Goal: Task Accomplishment & Management: Manage account settings

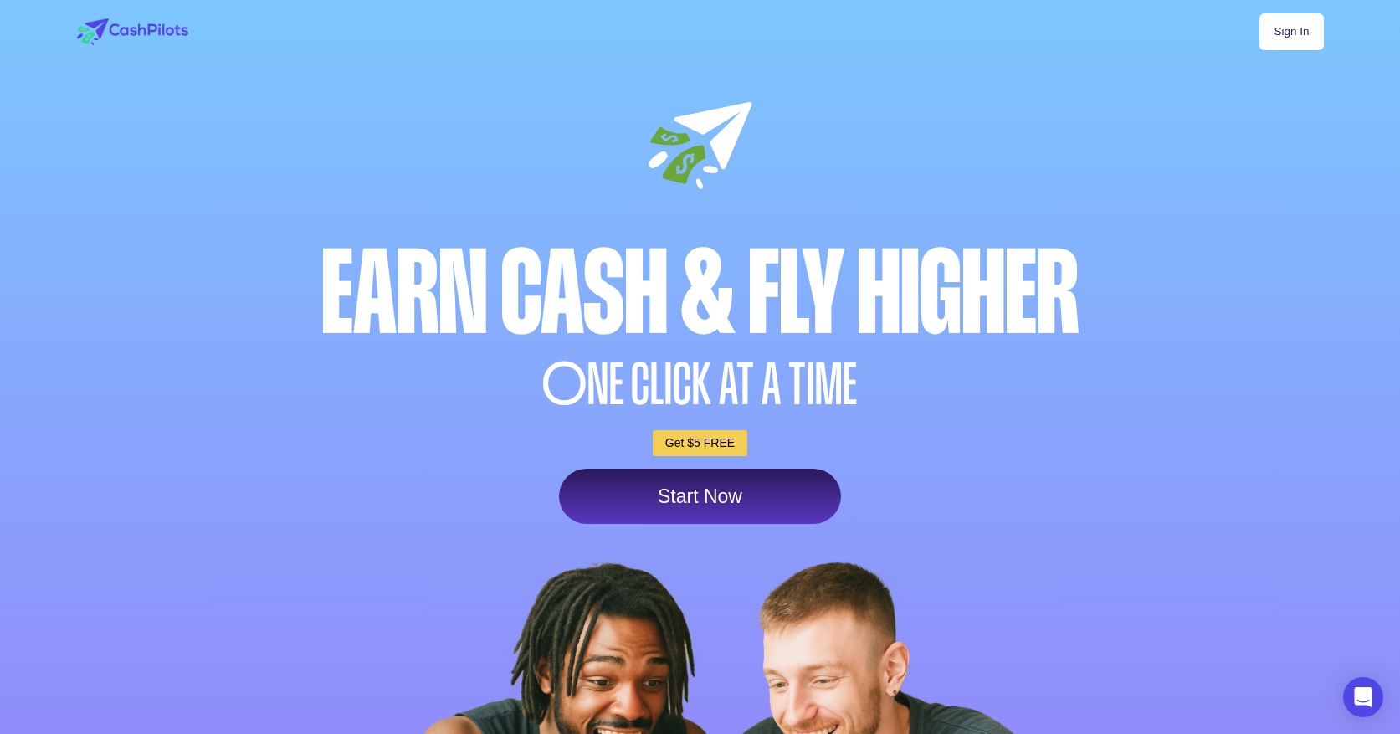
click at [1300, 27] on link "Sign In" at bounding box center [1292, 31] width 64 height 37
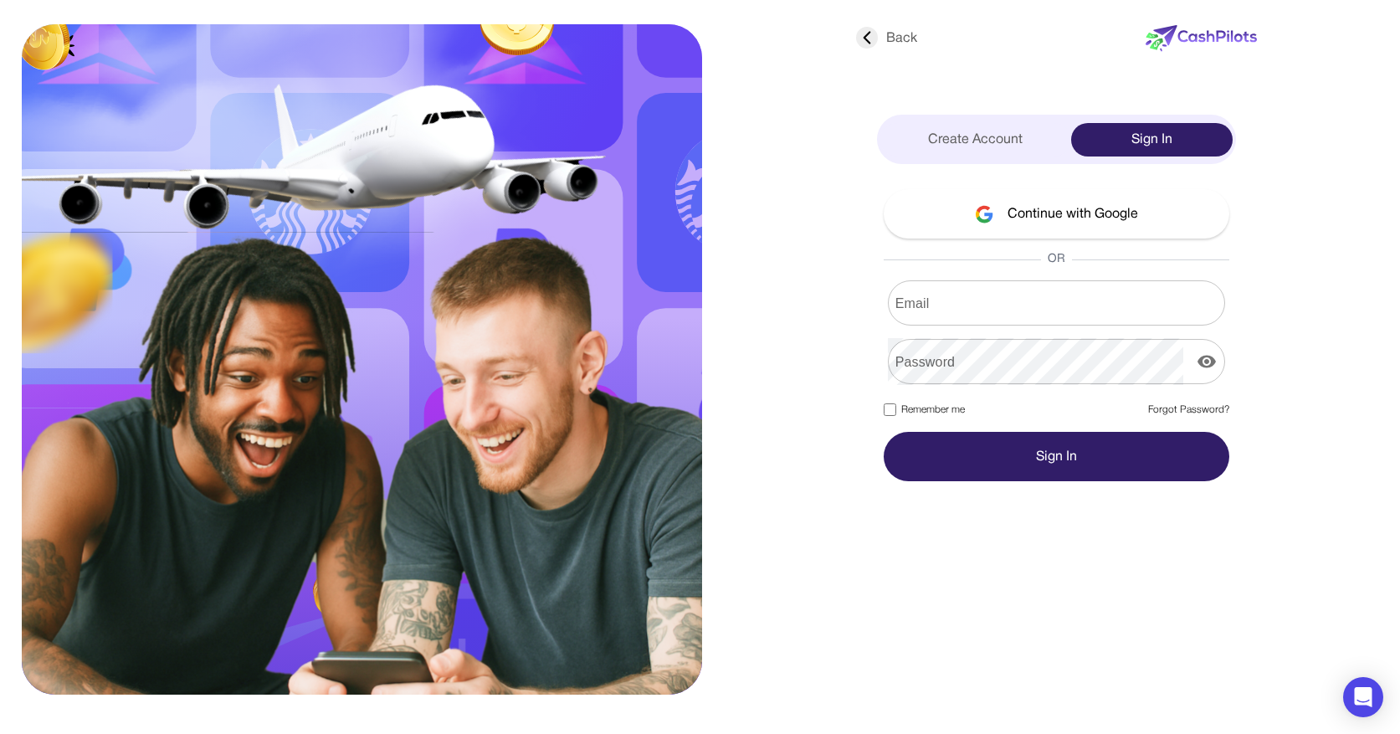
click at [1085, 215] on button "Continue with Google" at bounding box center [1057, 213] width 346 height 49
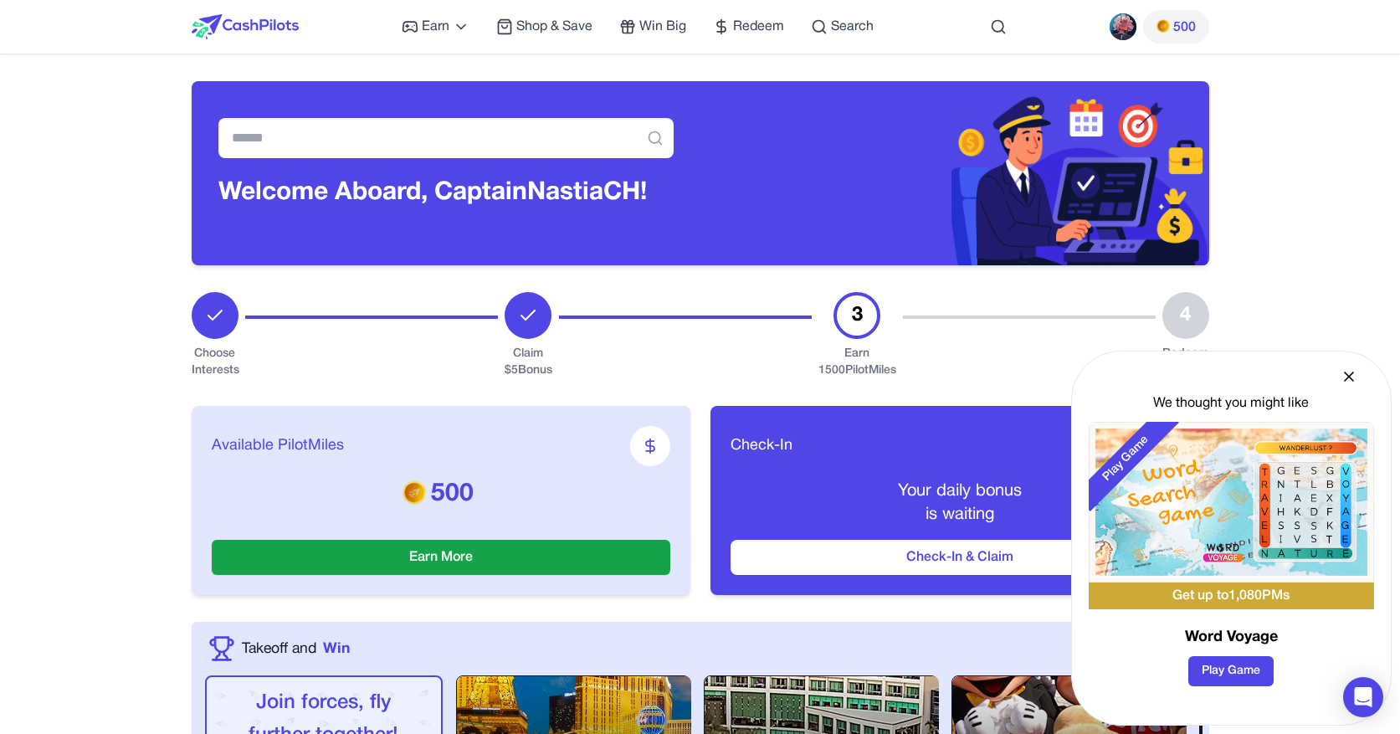
click at [1346, 376] on icon at bounding box center [1349, 376] width 17 height 17
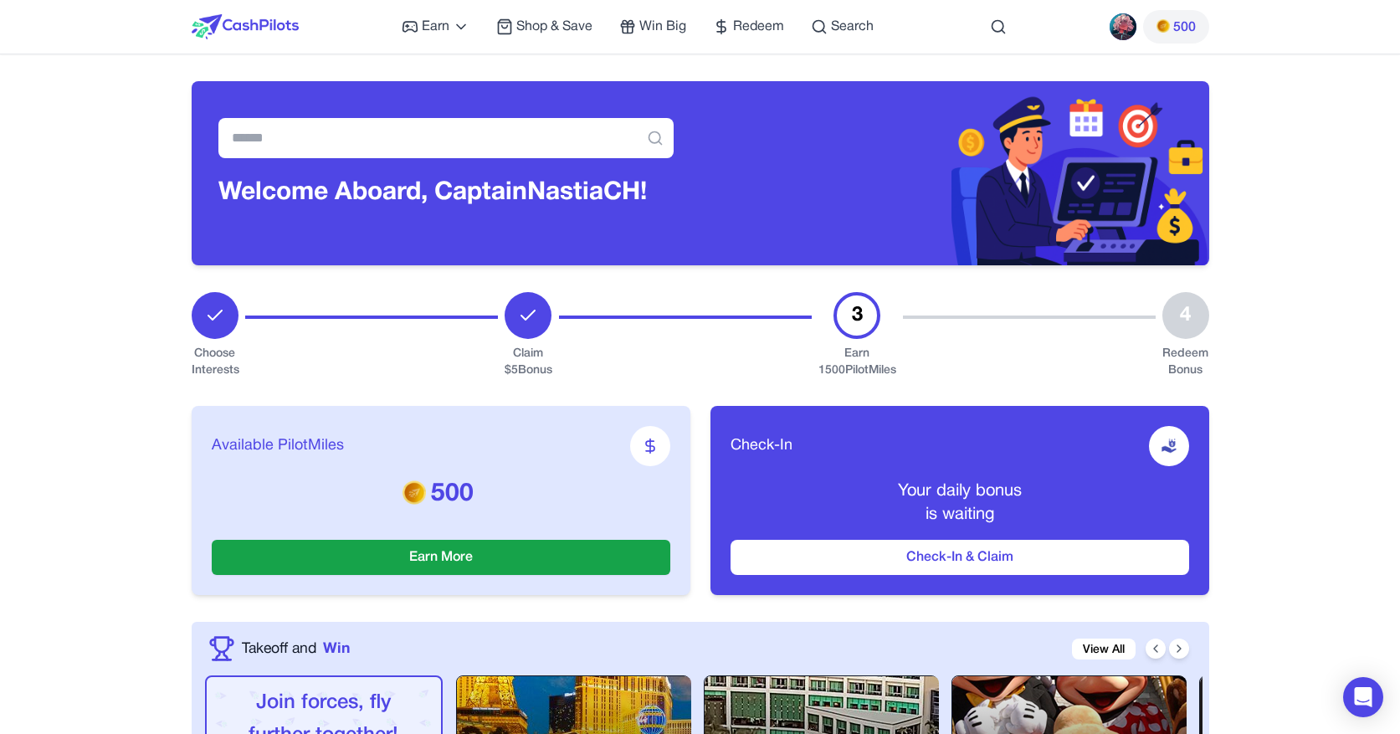
click at [1048, 23] on div "Earn Play Games Enjoy fun games and earn Try New App Test new app for rewards T…" at bounding box center [701, 27] width 1018 height 54
click at [1172, 436] on div at bounding box center [1169, 446] width 40 height 40
click at [1173, 454] on img at bounding box center [1169, 446] width 17 height 17
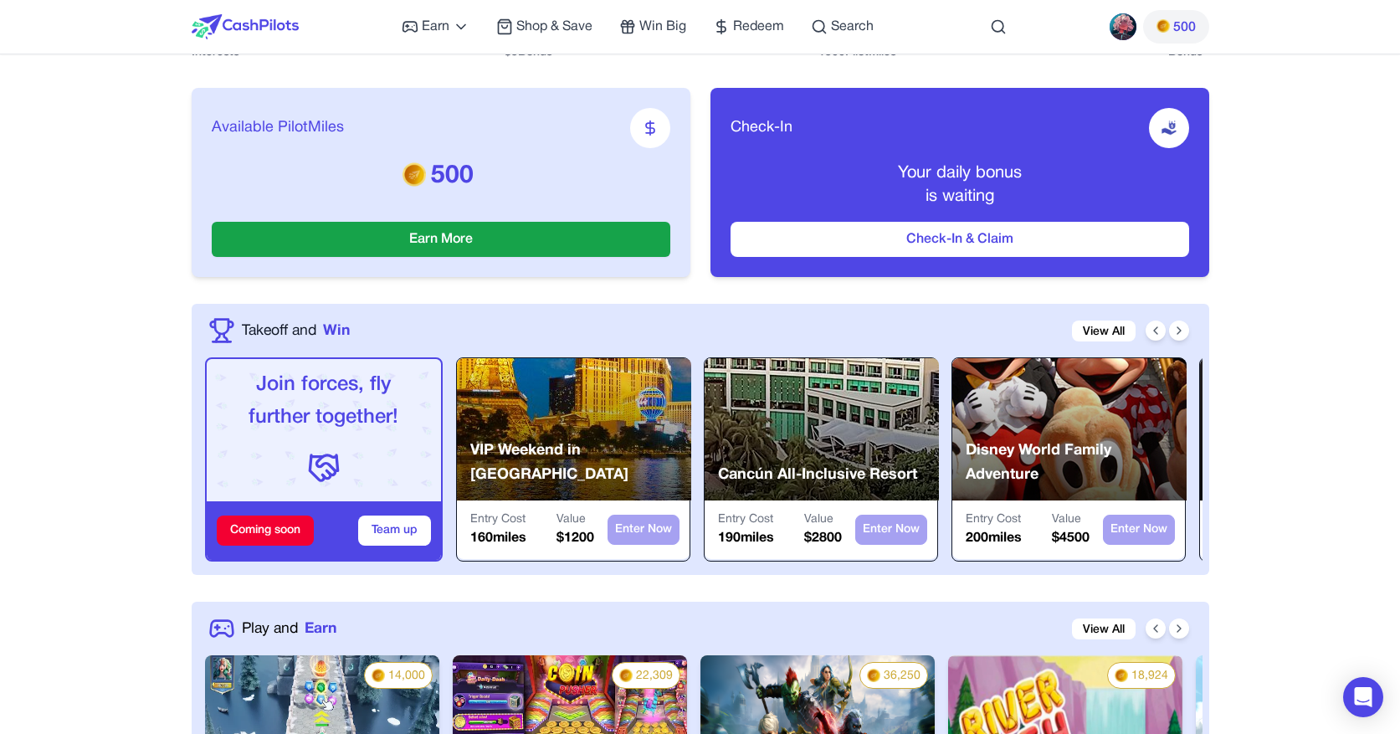
scroll to position [331, 0]
